Goal: Check status: Check status

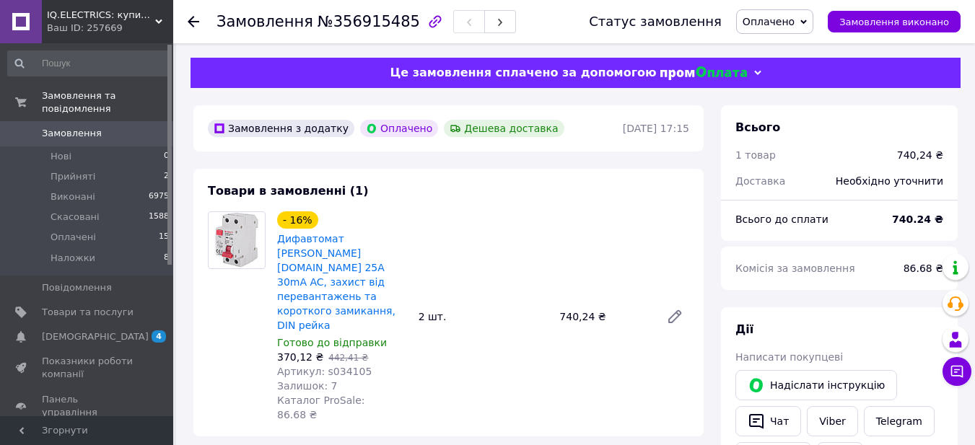
scroll to position [72, 0]
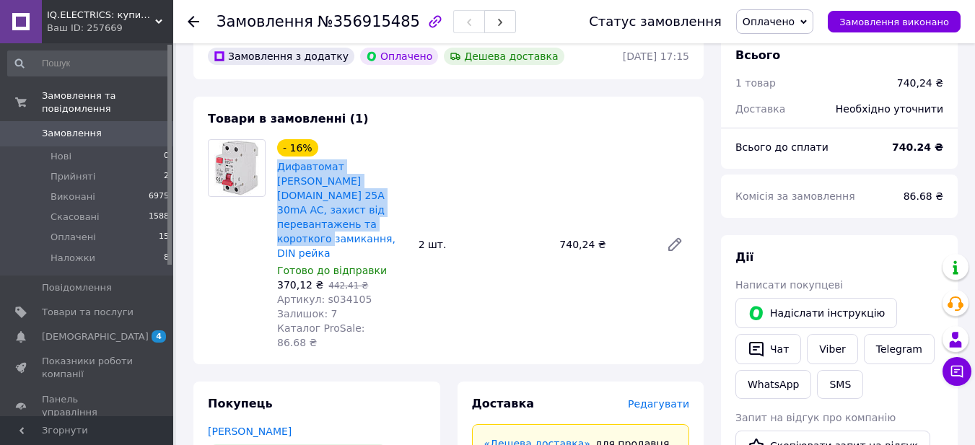
drag, startPoint x: 318, startPoint y: 210, endPoint x: 276, endPoint y: 164, distance: 61.8
click at [276, 164] on div "Дифавтомат [PERSON_NAME][DOMAIN_NAME] 25А 30mA AC, захист від перевантажень та …" at bounding box center [342, 210] width 133 height 104
drag, startPoint x: 299, startPoint y: 172, endPoint x: 784, endPoint y: 349, distance: 516.2
click at [784, 349] on button "Чат" at bounding box center [768, 349] width 66 height 30
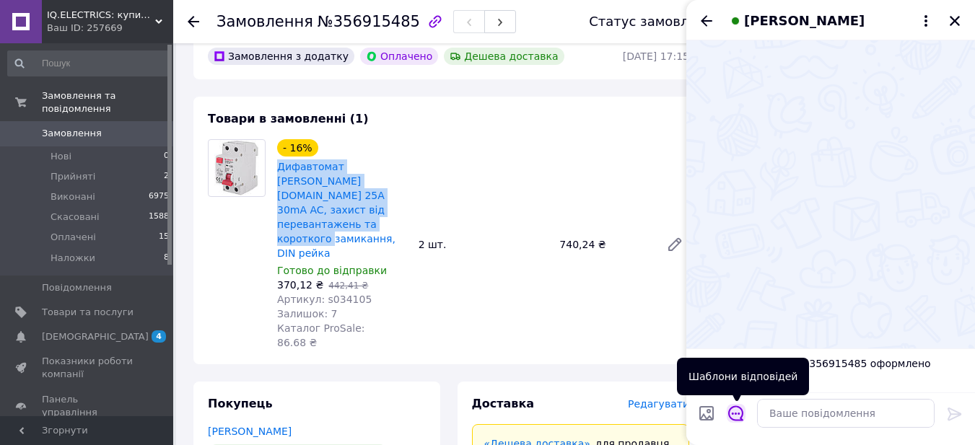
click at [737, 418] on icon "Відкрити шаблони відповідей" at bounding box center [736, 414] width 16 height 16
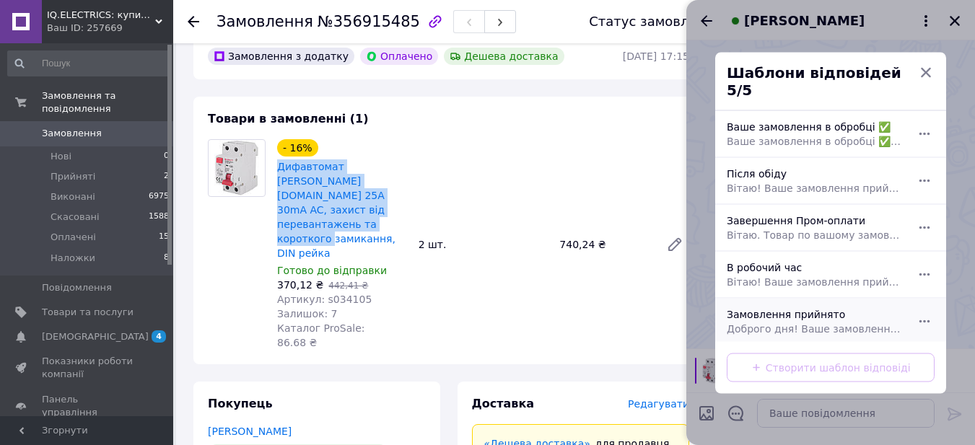
click at [810, 321] on span "Доброго дня! Ваше замовлення прийнято. Найближчим часом, ви отримаєте подальшу …" at bounding box center [815, 328] width 176 height 14
type textarea "Доброго дня! Ваше замовлення прийнято. Найближчим часом, ви отримаєте подальшу …"
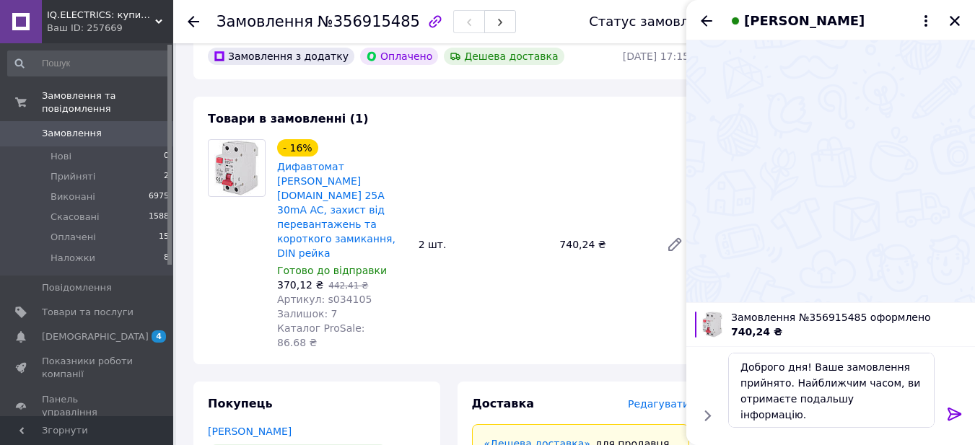
click at [949, 412] on icon at bounding box center [954, 414] width 17 height 17
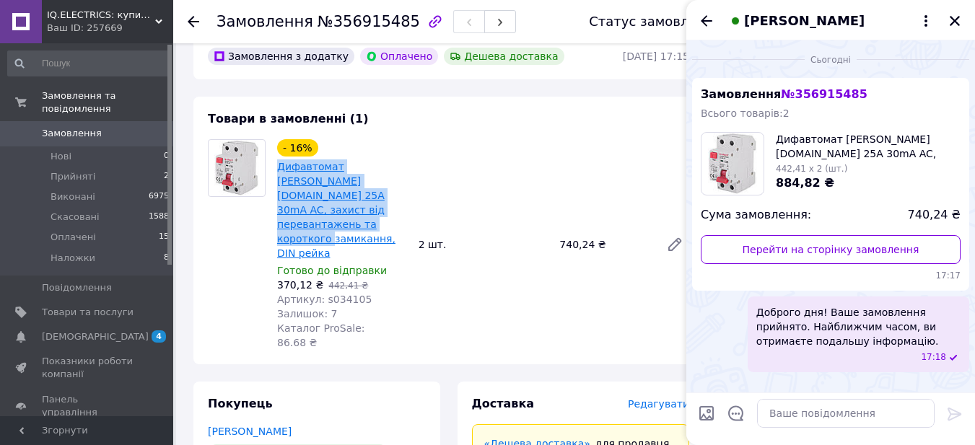
drag, startPoint x: 359, startPoint y: 228, endPoint x: 277, endPoint y: 170, distance: 100.5
click at [277, 170] on span "Дифавтомат [PERSON_NAME][DOMAIN_NAME] 25А 30mA AC, захист від перевантажень та …" at bounding box center [342, 209] width 130 height 101
copy link "Дифавтомат [PERSON_NAME][DOMAIN_NAME] 25А 30mA AC, захист від перевантажень та …"
click at [957, 21] on icon "Закрити" at bounding box center [954, 20] width 13 height 13
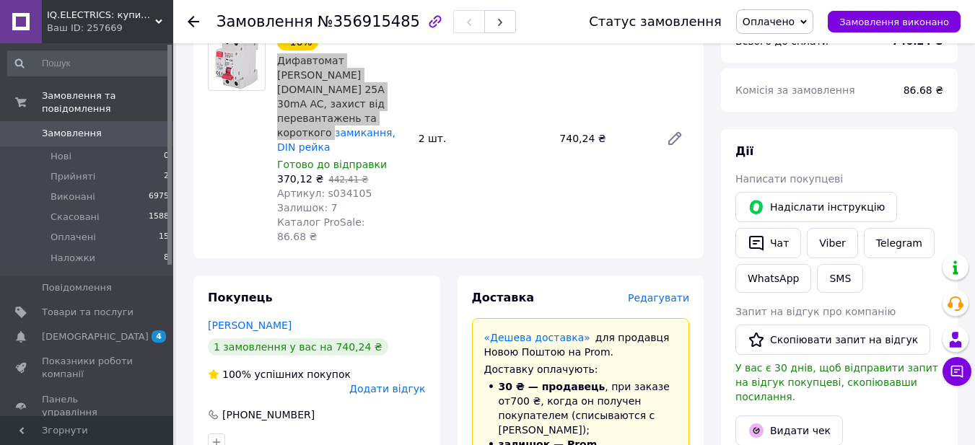
scroll to position [216, 0]
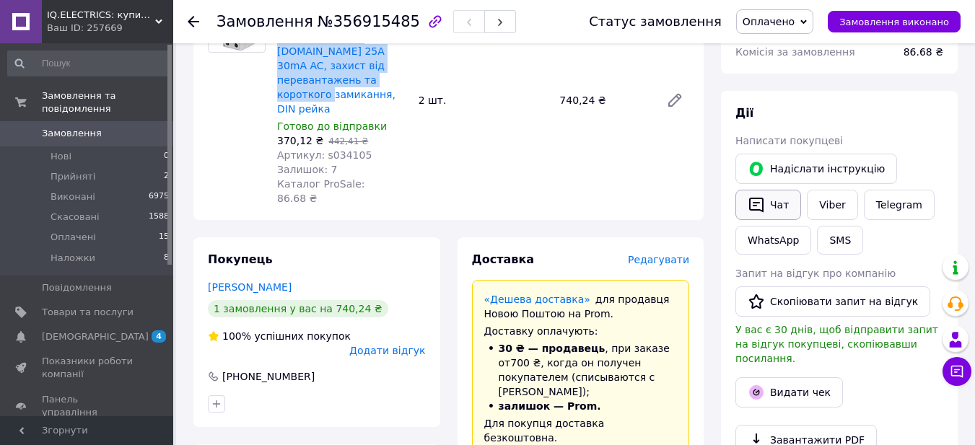
click at [774, 204] on button "Чат" at bounding box center [768, 205] width 66 height 30
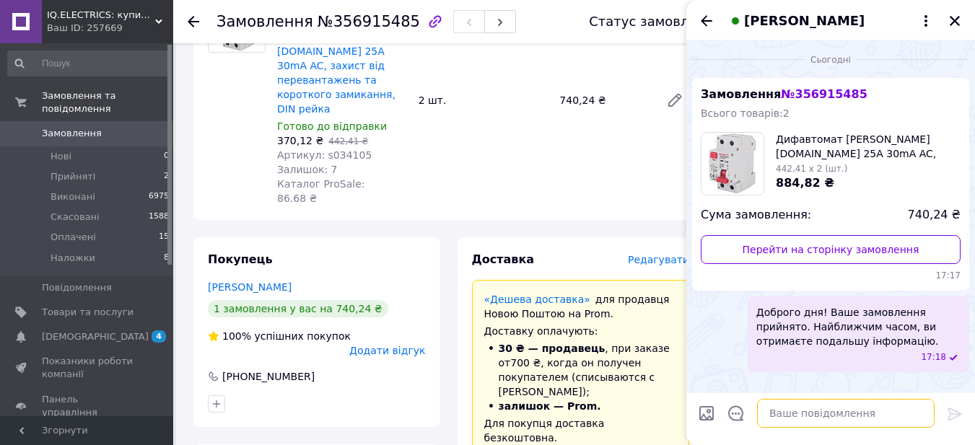
click at [799, 402] on textarea at bounding box center [846, 413] width 178 height 29
click at [810, 343] on span "Доброго дня! Ваше замовлення прийнято. Найближчим часом, ви отримаєте подальшу …" at bounding box center [858, 326] width 204 height 43
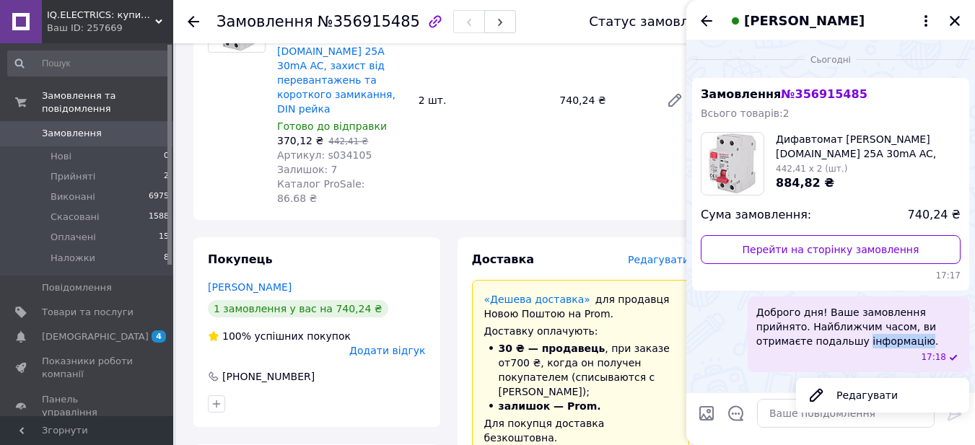
click at [810, 343] on span "Доброго дня! Ваше замовлення прийнято. Найближчим часом, ви отримаєте подальшу …" at bounding box center [858, 326] width 204 height 43
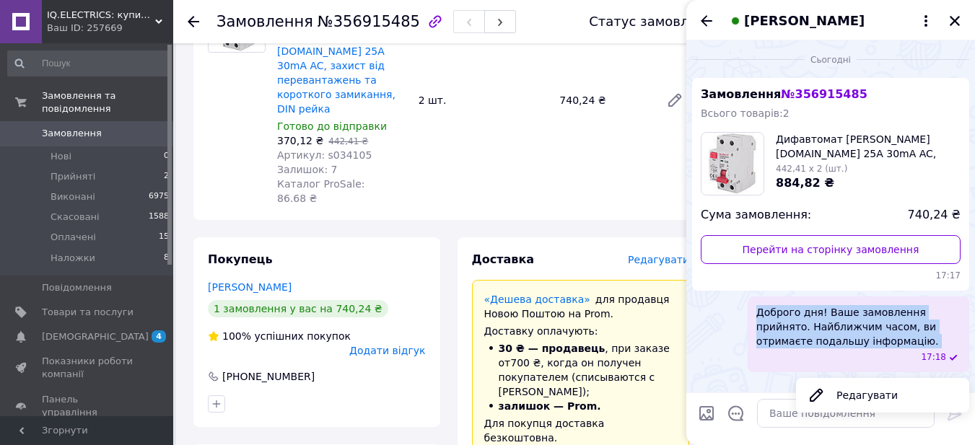
click at [810, 343] on span "Доброго дня! Ваше замовлення прийнято. Найближчим часом, ви отримаєте подальшу …" at bounding box center [858, 326] width 204 height 43
copy span "Доброго дня! Ваше замовлення прийнято. Найближчим часом, ви отримаєте подальшу …"
drag, startPoint x: 955, startPoint y: 17, endPoint x: 821, endPoint y: 198, distance: 225.4
click at [952, 21] on icon "Закрити" at bounding box center [954, 20] width 13 height 13
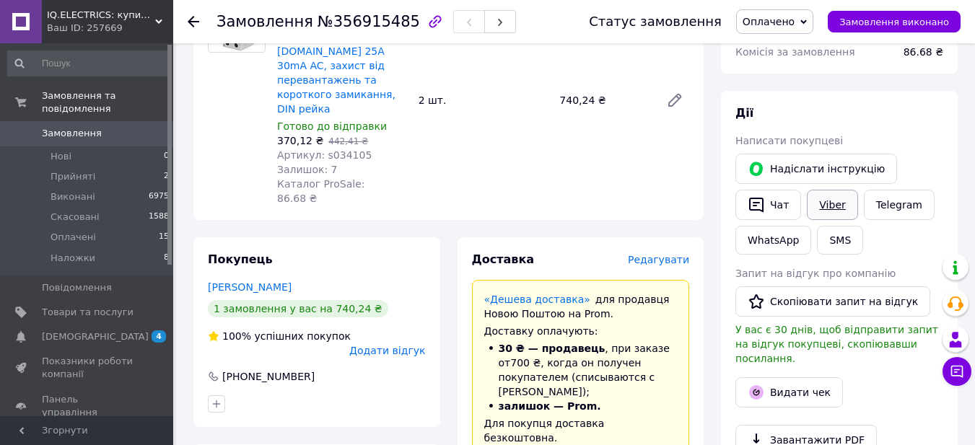
click at [830, 213] on link "Viber" at bounding box center [832, 205] width 51 height 30
drag, startPoint x: 302, startPoint y: 17, endPoint x: 392, endPoint y: 15, distance: 90.2
click at [392, 15] on h1 "Замовлення №356915485" at bounding box center [318, 21] width 204 height 17
copy span "№356915485"
